Goal: Check status: Check status

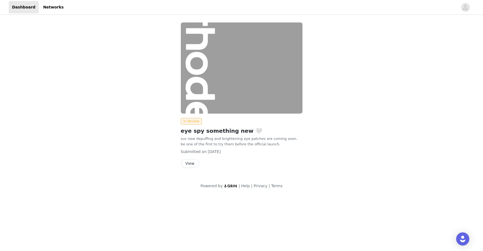
click at [192, 164] on button "View" at bounding box center [190, 163] width 18 height 9
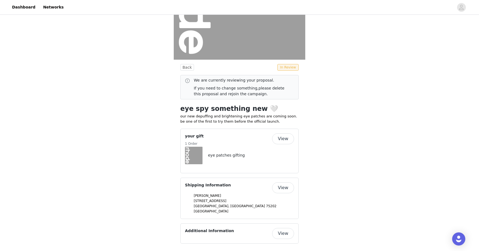
scroll to position [92, 0]
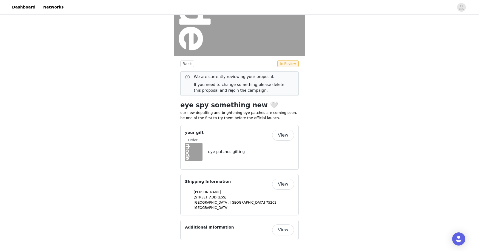
click at [284, 138] on button "View" at bounding box center [283, 135] width 22 height 11
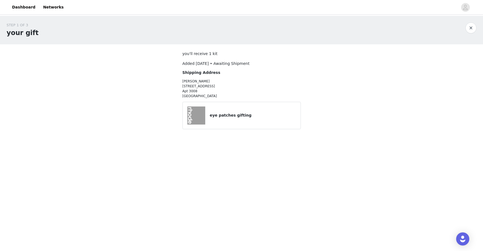
click at [208, 115] on div at bounding box center [198, 116] width 23 height 18
click at [473, 27] on button "button" at bounding box center [471, 27] width 11 height 11
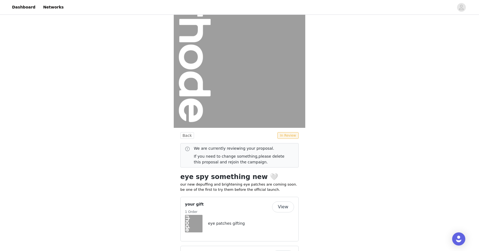
scroll to position [92, 0]
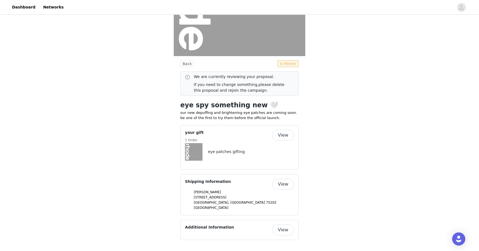
click at [282, 234] on button "View" at bounding box center [283, 230] width 22 height 11
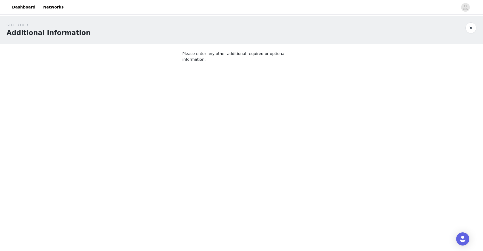
click at [470, 25] on button "button" at bounding box center [471, 27] width 11 height 11
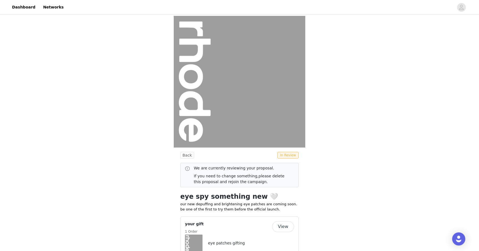
scroll to position [92, 0]
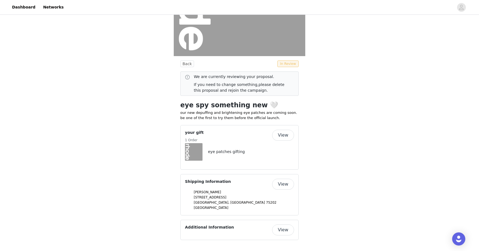
click at [285, 63] on span "In Review" at bounding box center [287, 64] width 21 height 7
click at [279, 185] on button "View" at bounding box center [283, 184] width 22 height 11
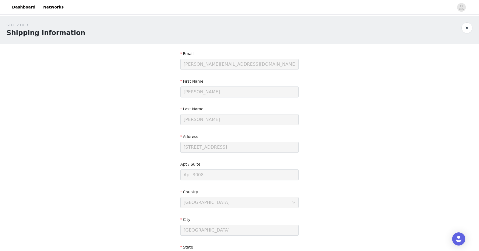
click at [467, 27] on button "button" at bounding box center [467, 27] width 11 height 11
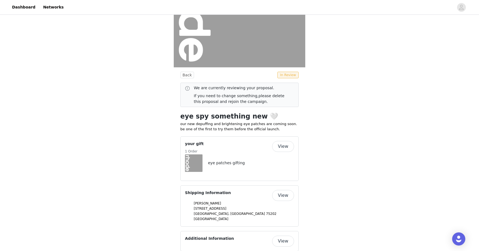
scroll to position [92, 0]
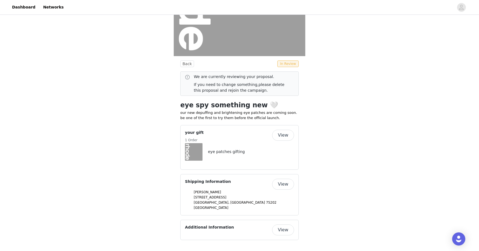
click at [409, 95] on div "Back In Review We are currently reviewing your proposal. If you need to change …" at bounding box center [239, 87] width 479 height 327
